Goal: Find specific page/section: Find specific page/section

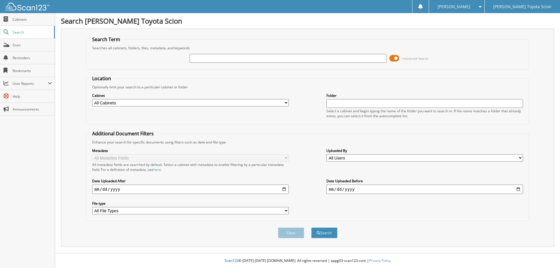
click at [224, 53] on div at bounding box center [288, 58] width 197 height 10
click at [225, 55] on input "text" at bounding box center [288, 58] width 197 height 9
paste input "792579"
type input "792579"
click at [311, 228] on button "Search" at bounding box center [324, 233] width 26 height 11
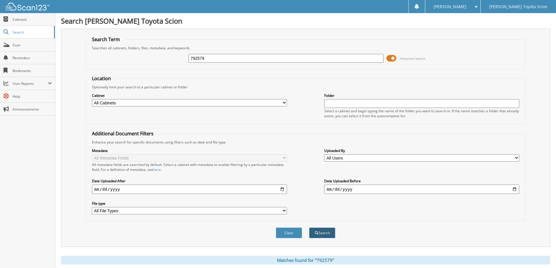
click at [312, 237] on button "Search" at bounding box center [322, 233] width 26 height 11
